Goal: Information Seeking & Learning: Learn about a topic

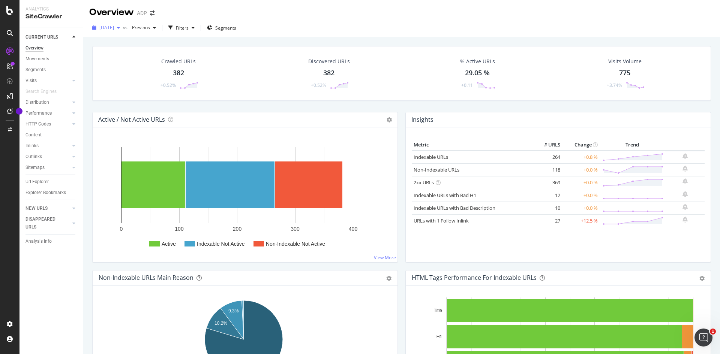
click at [114, 24] on span "[DATE]" at bounding box center [106, 27] width 15 height 6
click at [150, 29] on span "Previous" at bounding box center [139, 27] width 21 height 6
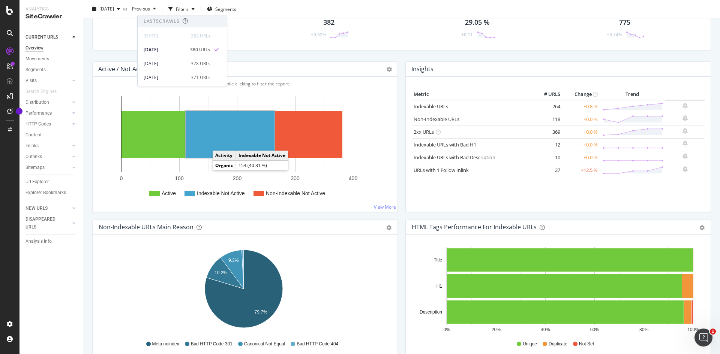
scroll to position [38, 0]
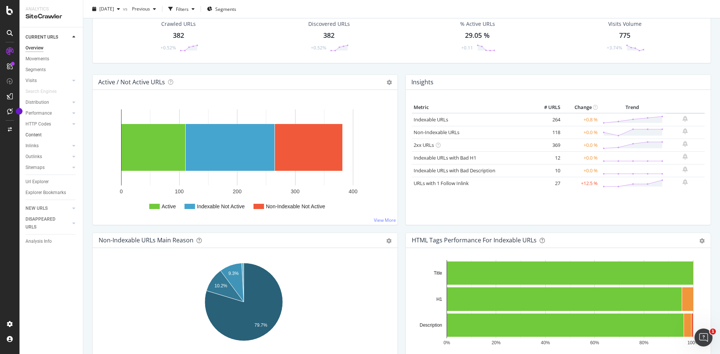
click at [52, 136] on link "Content" at bounding box center [52, 135] width 52 height 8
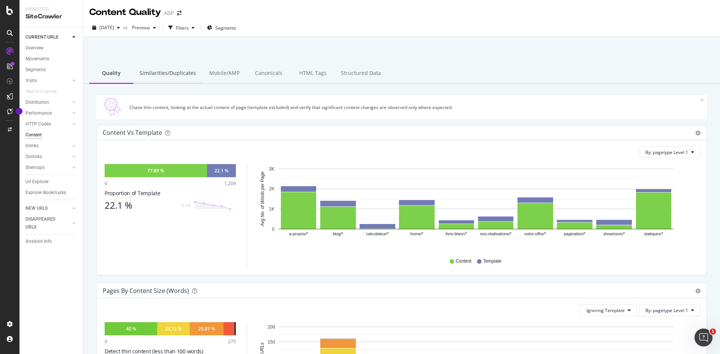
click at [189, 80] on div "Similarities/Duplicates" at bounding box center [168, 73] width 69 height 21
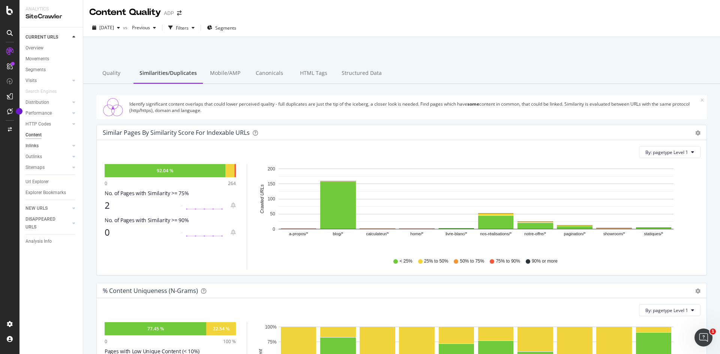
click at [45, 149] on link "Inlinks" at bounding box center [48, 146] width 45 height 8
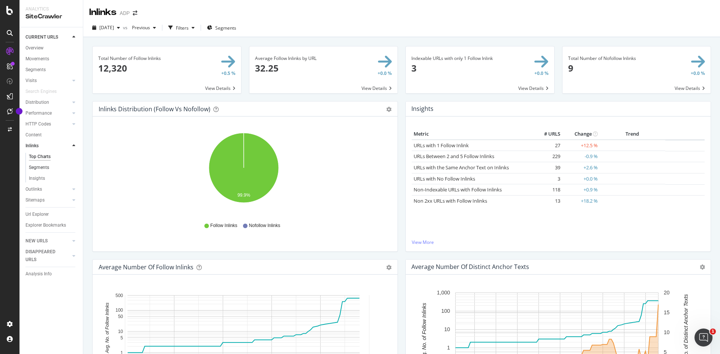
click at [55, 167] on link "Segments" at bounding box center [53, 168] width 49 height 8
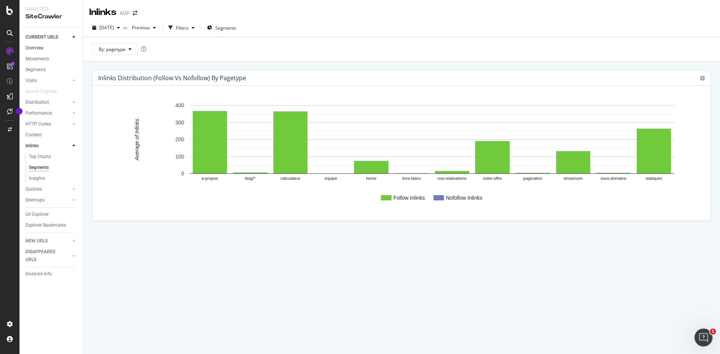
click at [46, 49] on link "Overview" at bounding box center [52, 48] width 52 height 8
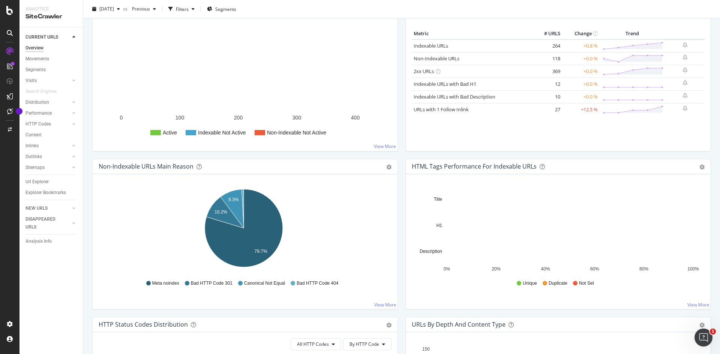
scroll to position [113, 0]
